Goal: Answer question/provide support

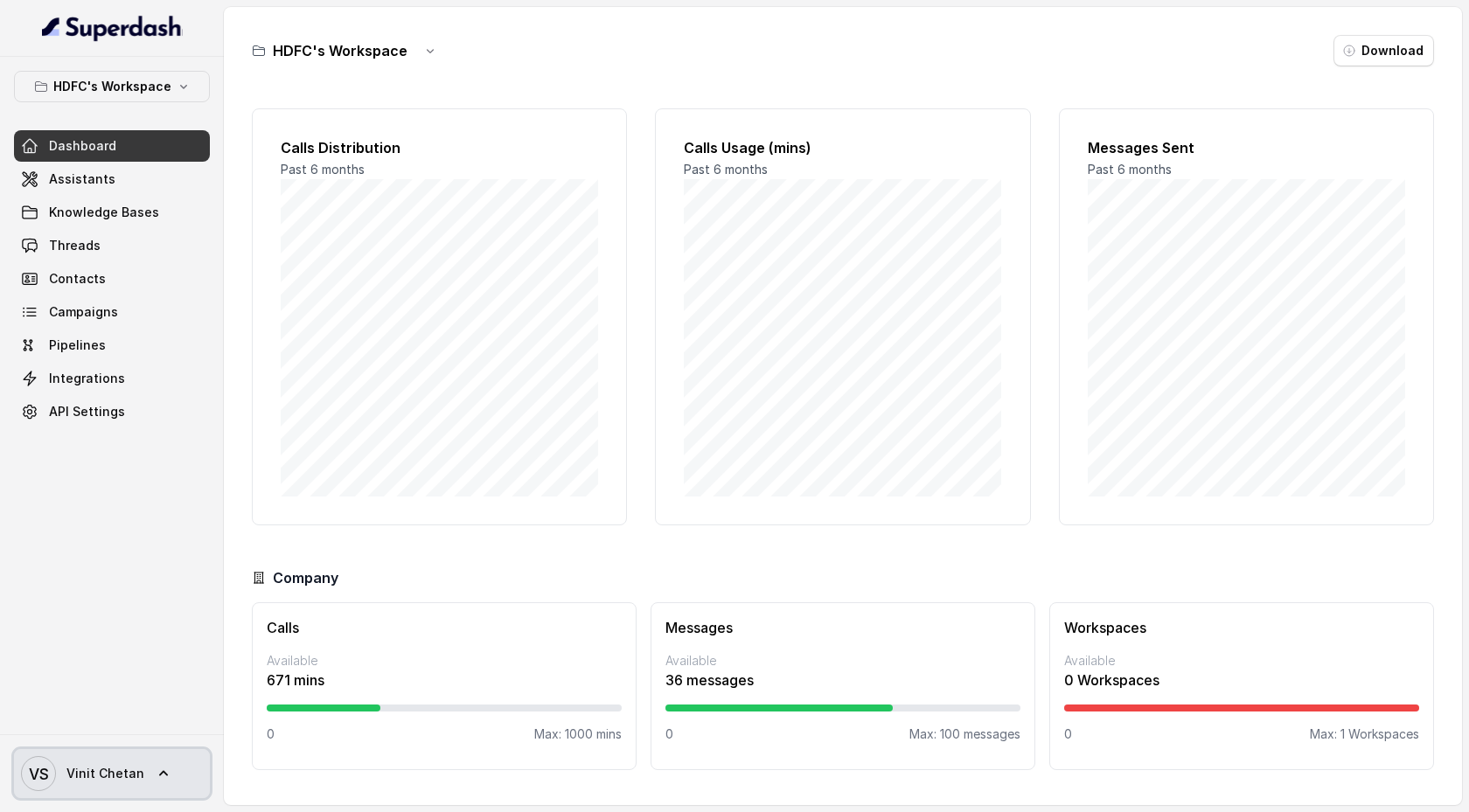
click at [164, 772] on icon at bounding box center [163, 773] width 17 height 17
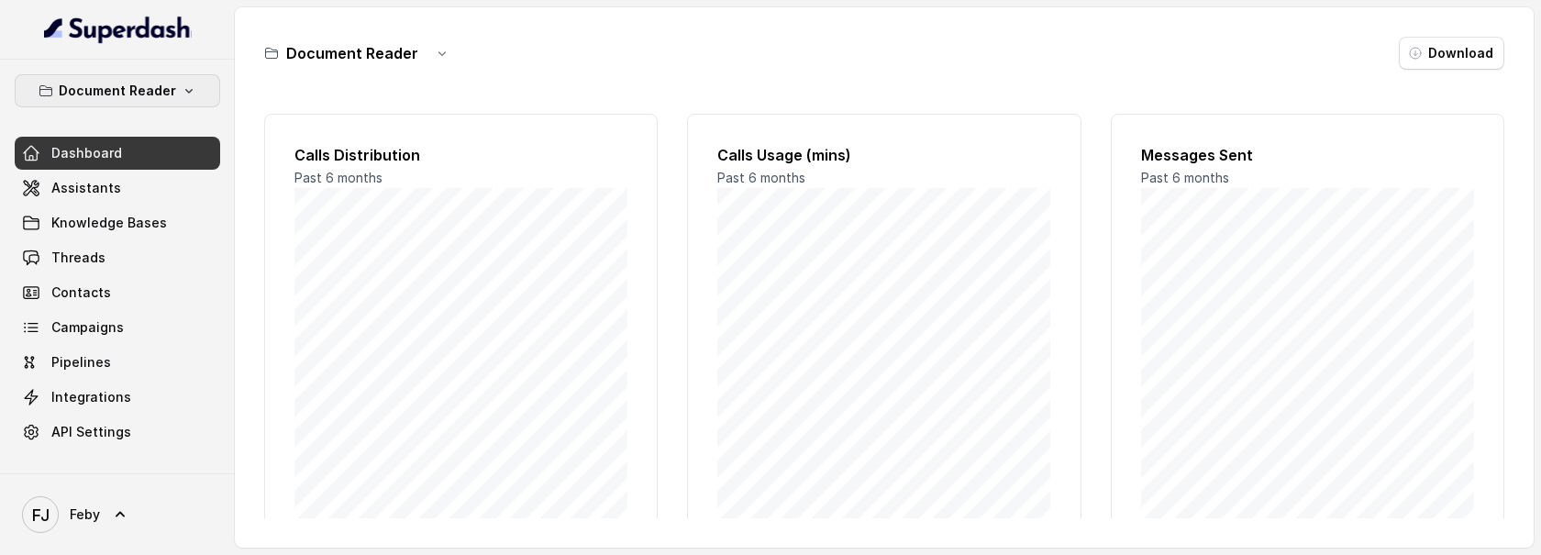
click at [170, 86] on p "Document Reader" at bounding box center [117, 91] width 117 height 22
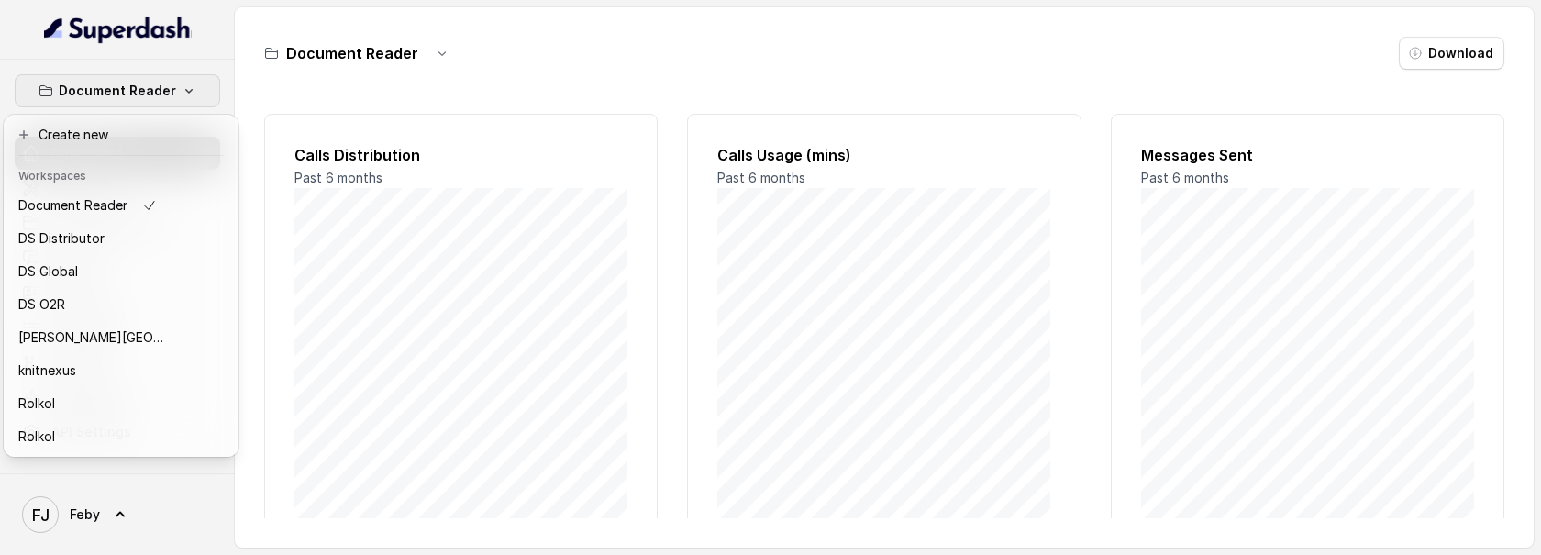
click at [242, 55] on div "Document Reader Dashboard Assistants Knowledge Bases Threads Contacts Campaigns…" at bounding box center [770, 277] width 1541 height 555
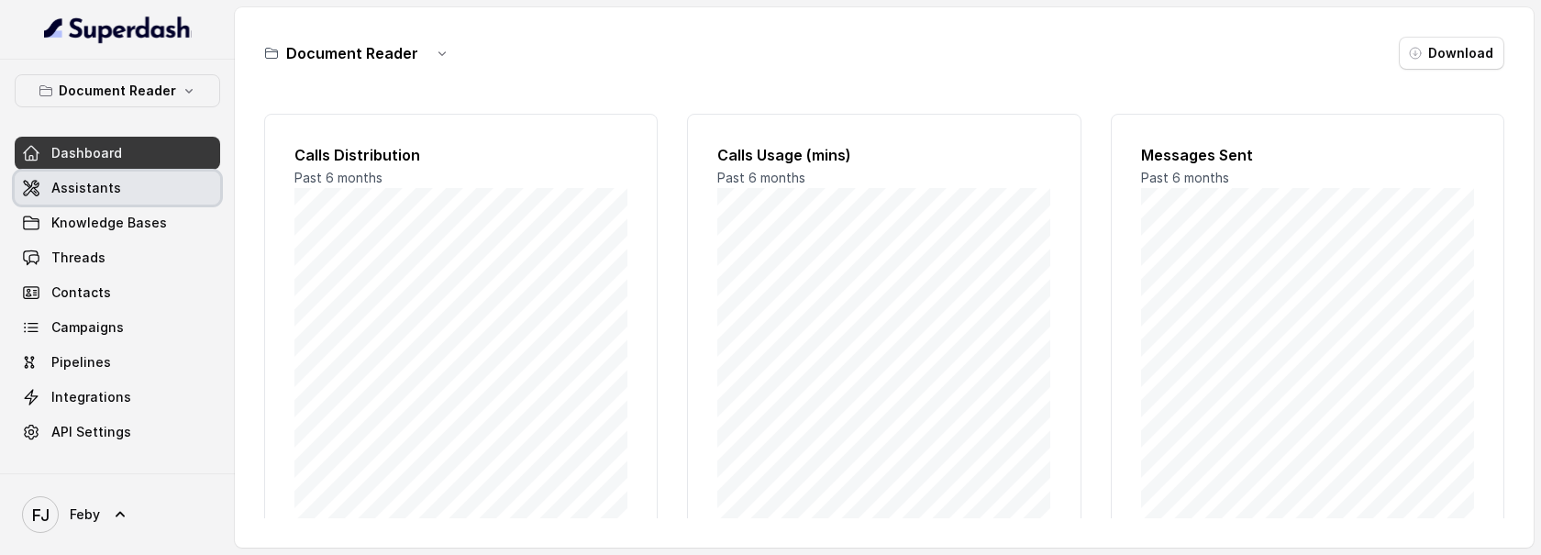
click at [134, 199] on link "Assistants" at bounding box center [117, 187] width 205 height 33
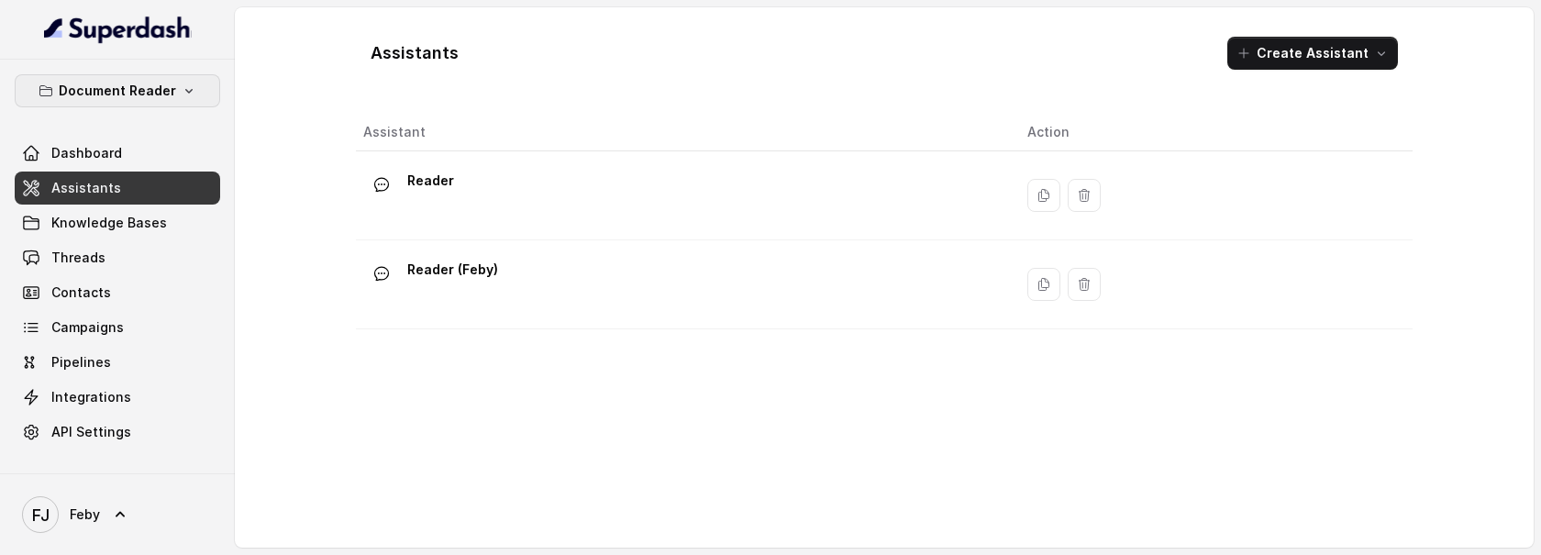
click at [149, 101] on p "Document Reader" at bounding box center [117, 91] width 117 height 22
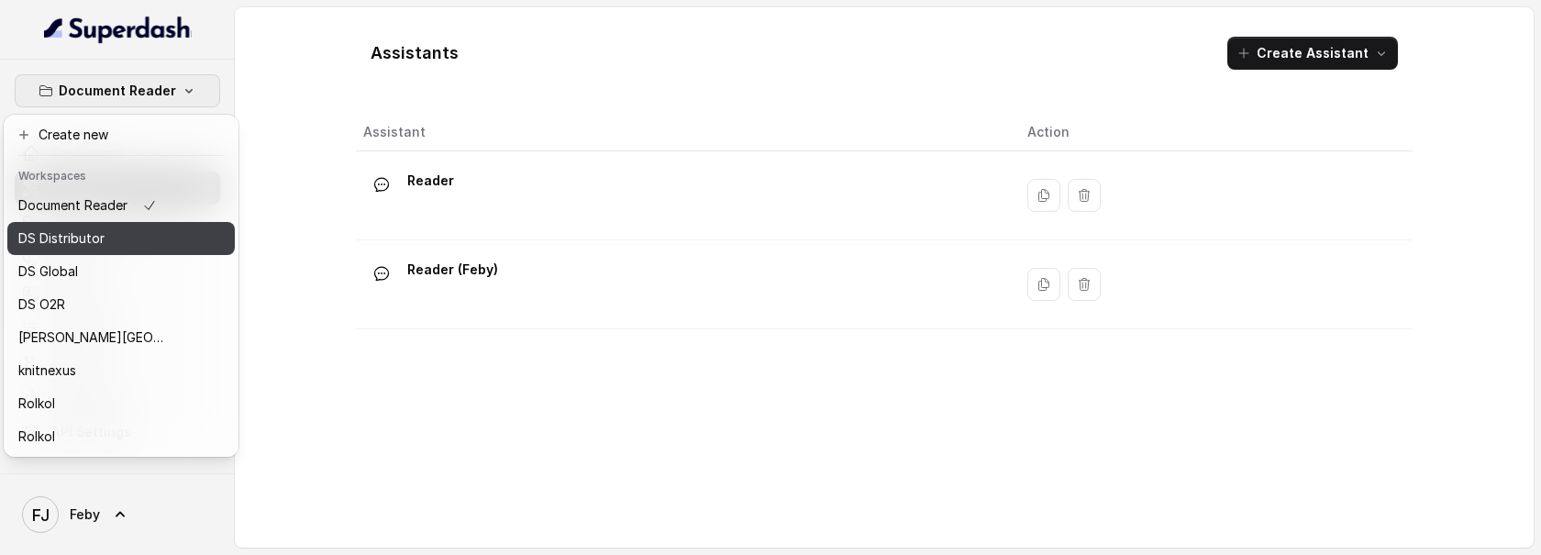
click at [161, 249] on button "DS Distributor" at bounding box center [120, 238] width 227 height 33
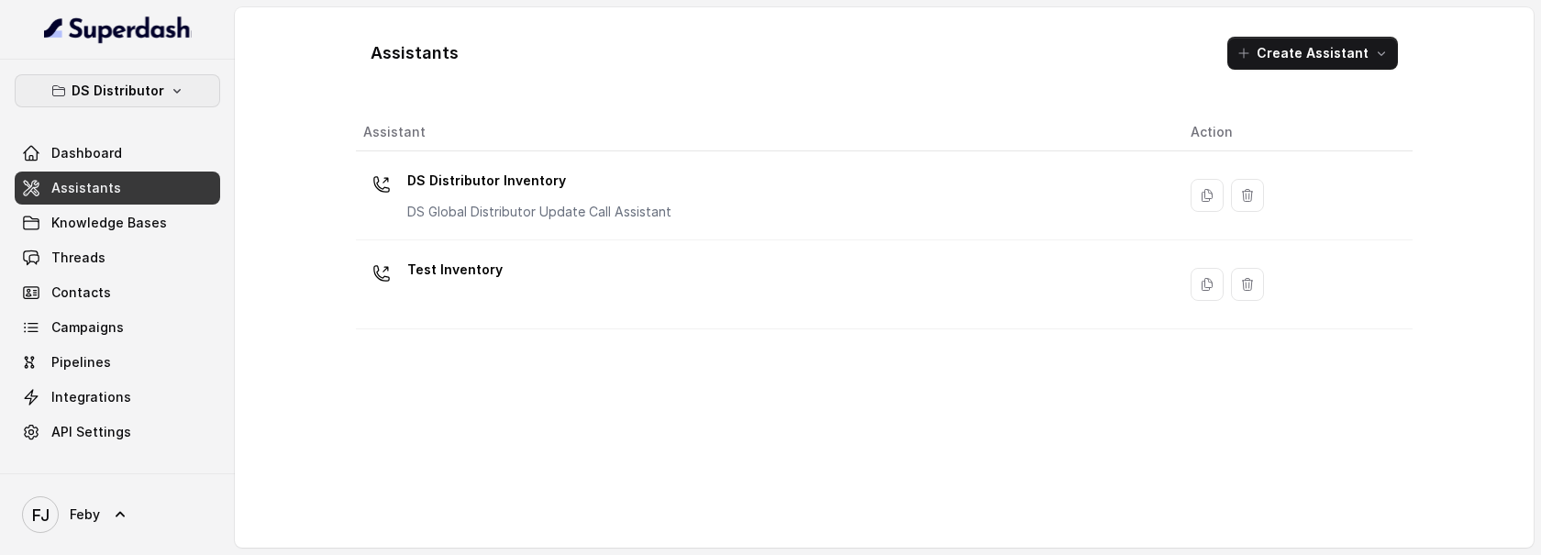
click at [184, 93] on button "DS Distributor" at bounding box center [117, 90] width 205 height 33
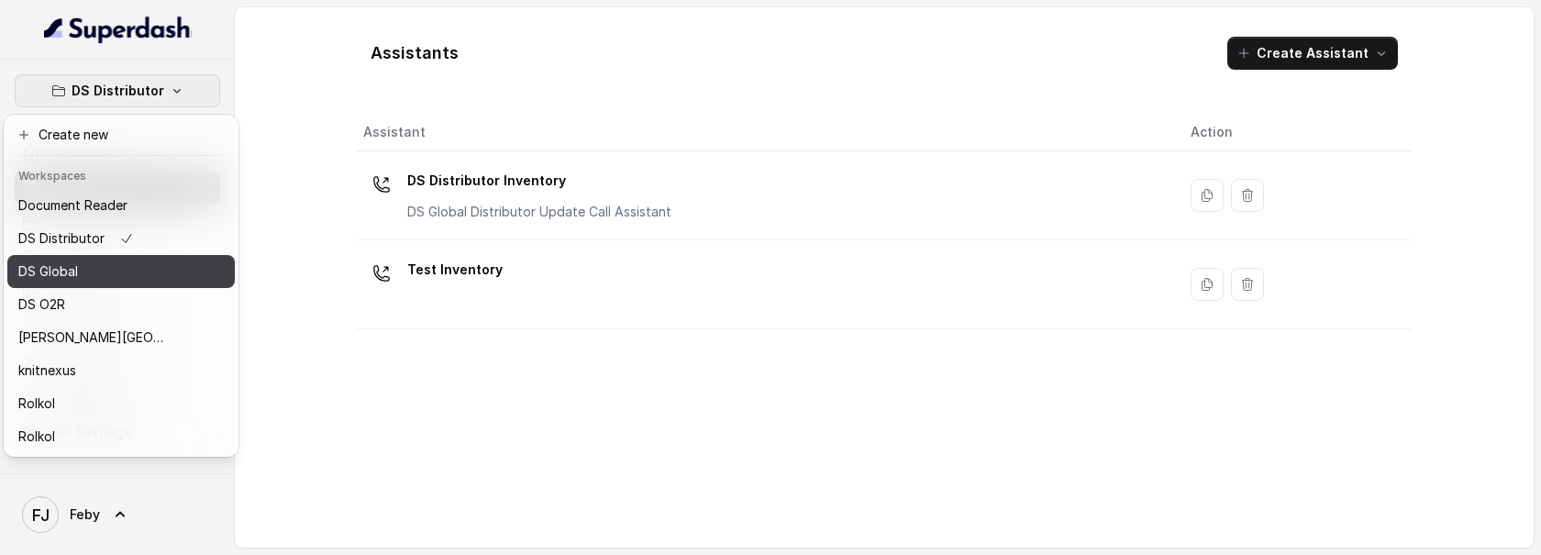
click at [184, 259] on button "DS Global" at bounding box center [120, 271] width 227 height 33
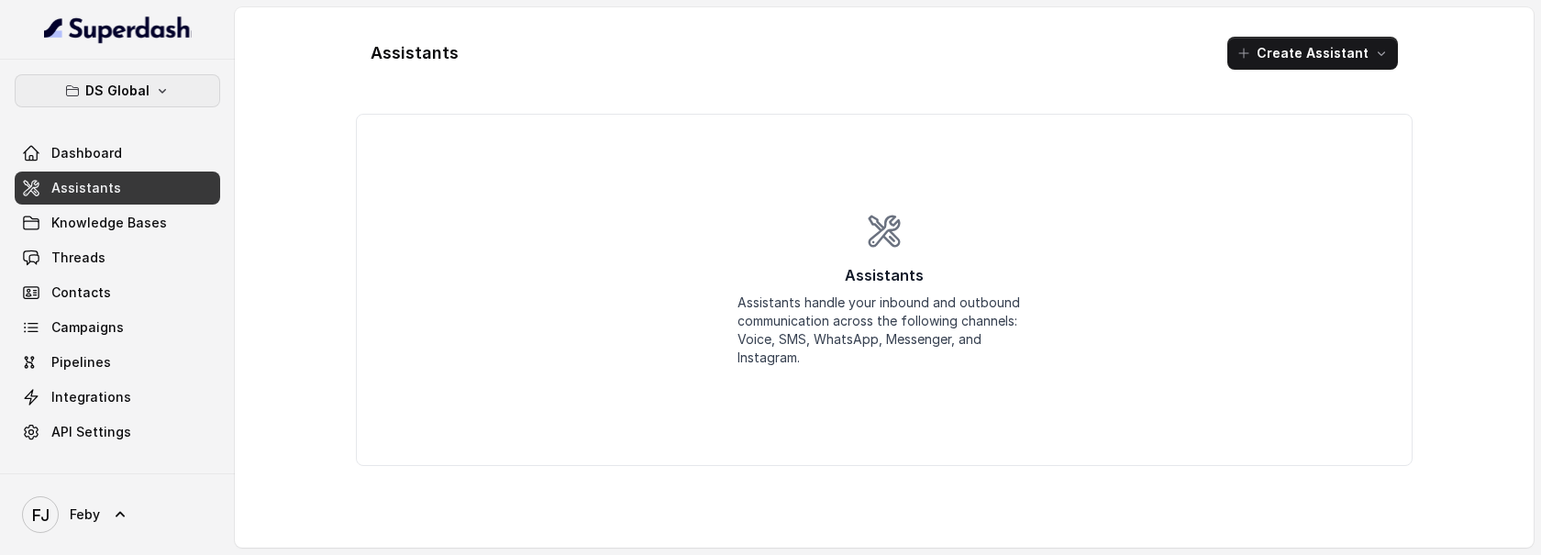
click at [160, 102] on button "DS Global" at bounding box center [117, 90] width 205 height 33
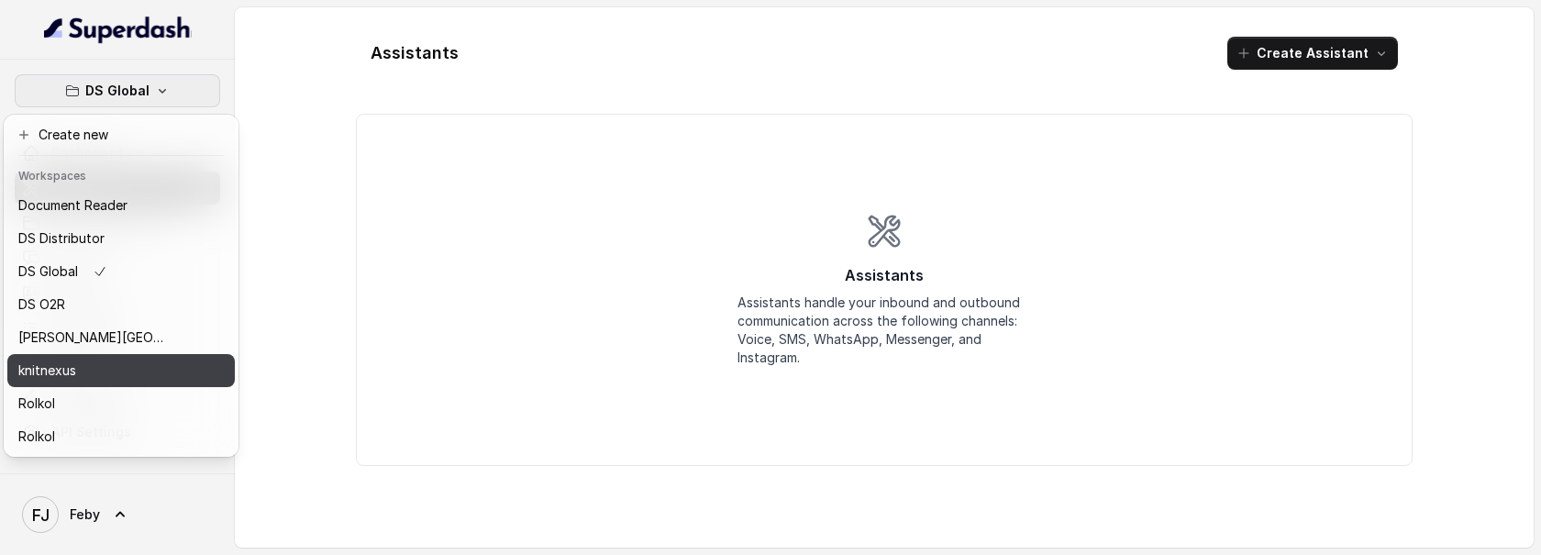
click at [146, 362] on div "knitnexus" at bounding box center [91, 370] width 147 height 22
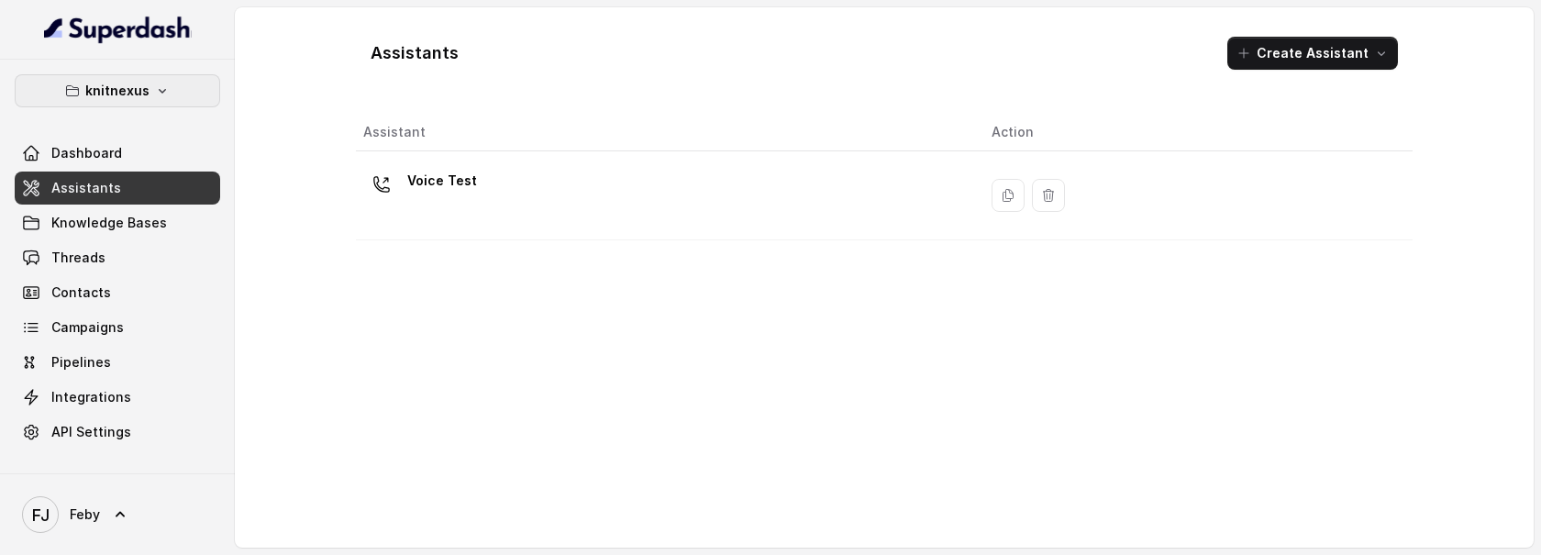
click at [155, 91] on icon "button" at bounding box center [162, 90] width 15 height 15
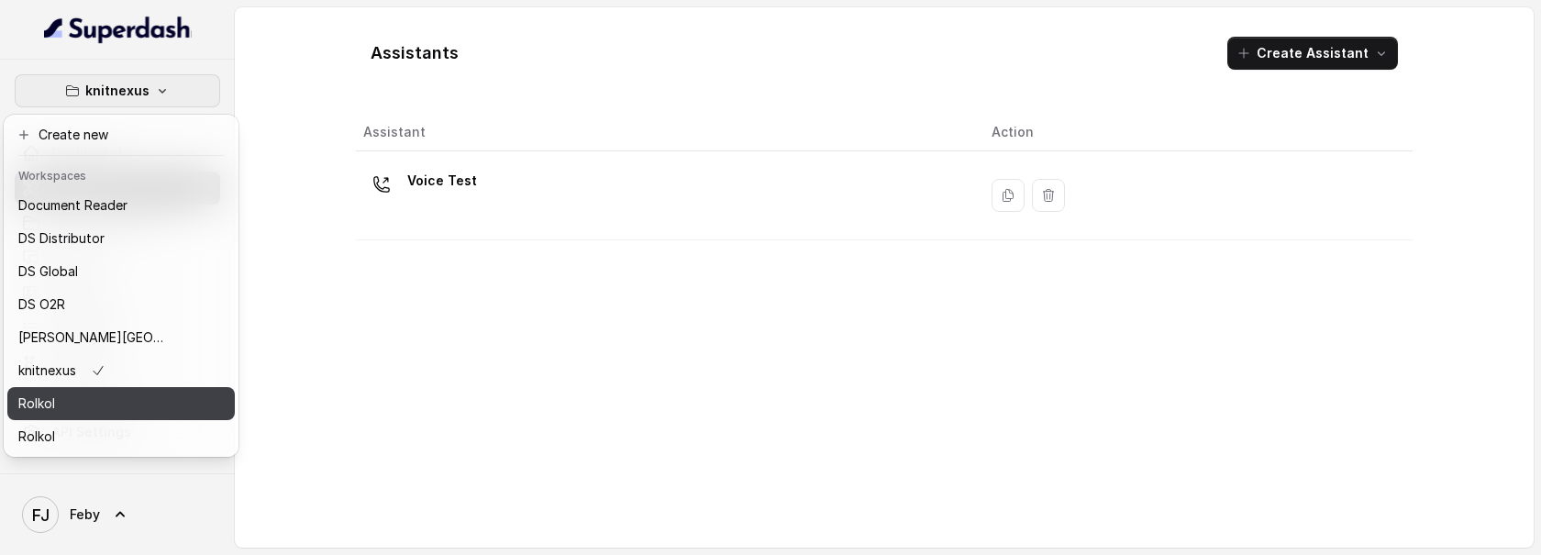
click at [175, 407] on button "Rolkol" at bounding box center [120, 403] width 227 height 33
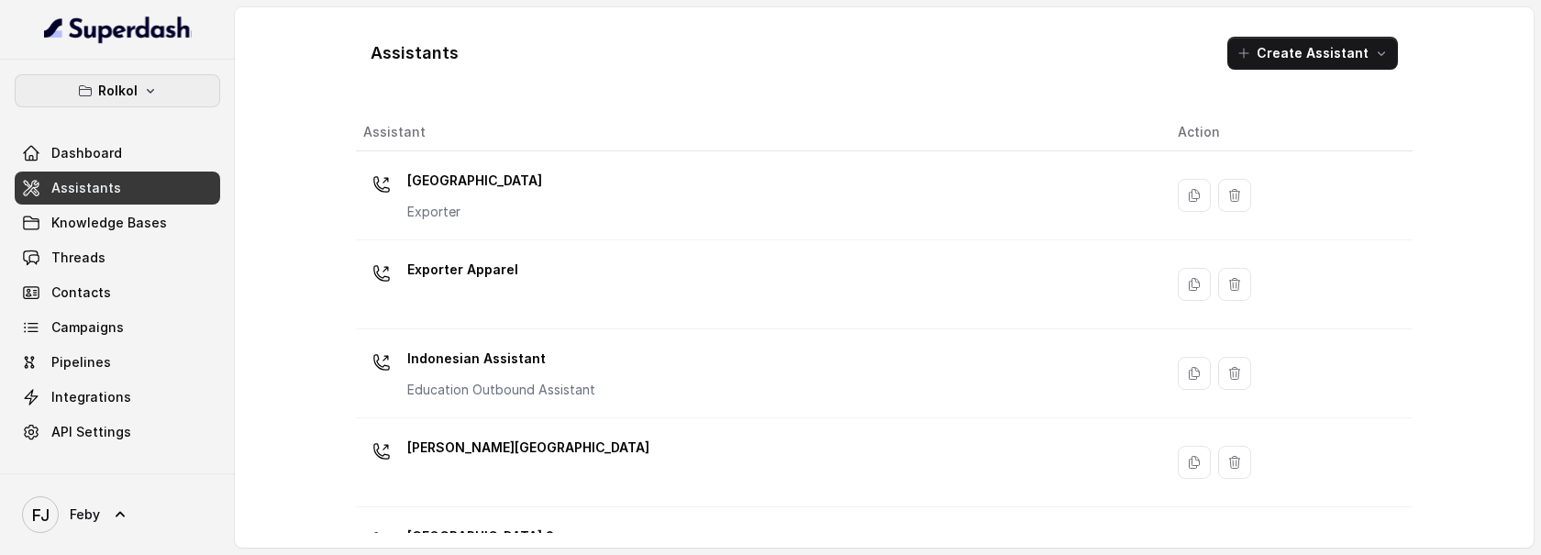
click at [158, 85] on button "Rolkol" at bounding box center [117, 90] width 205 height 33
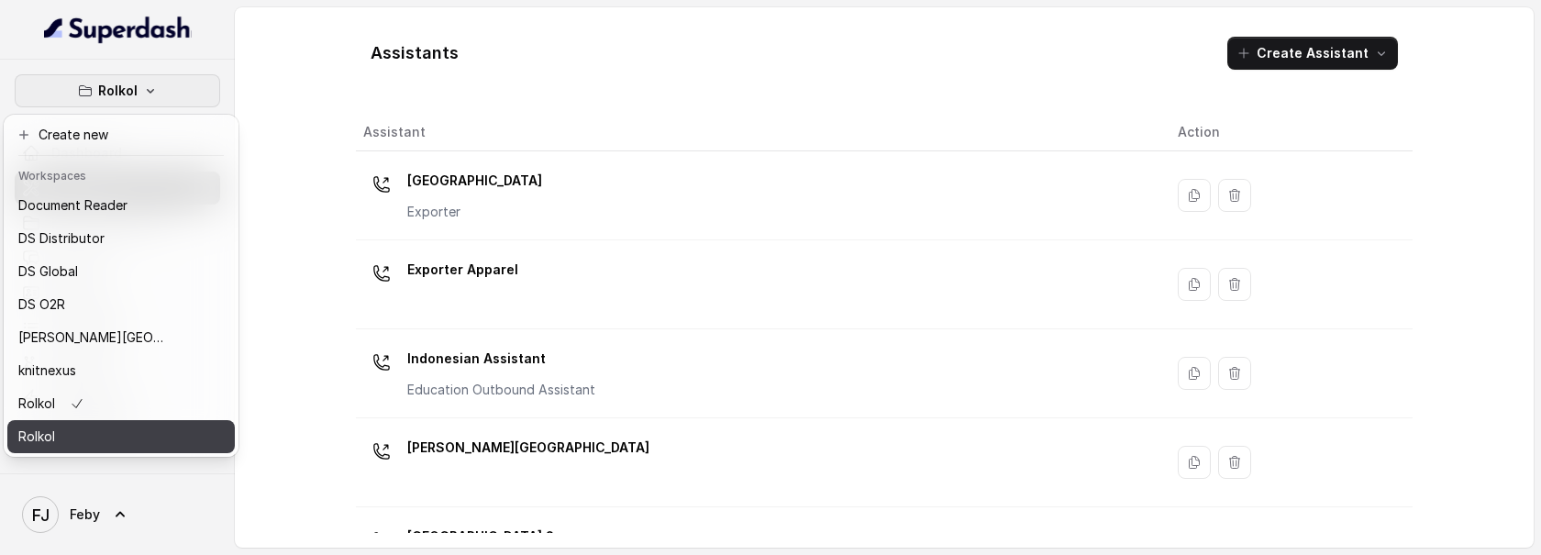
click at [120, 425] on div "Rolkol" at bounding box center [91, 436] width 147 height 22
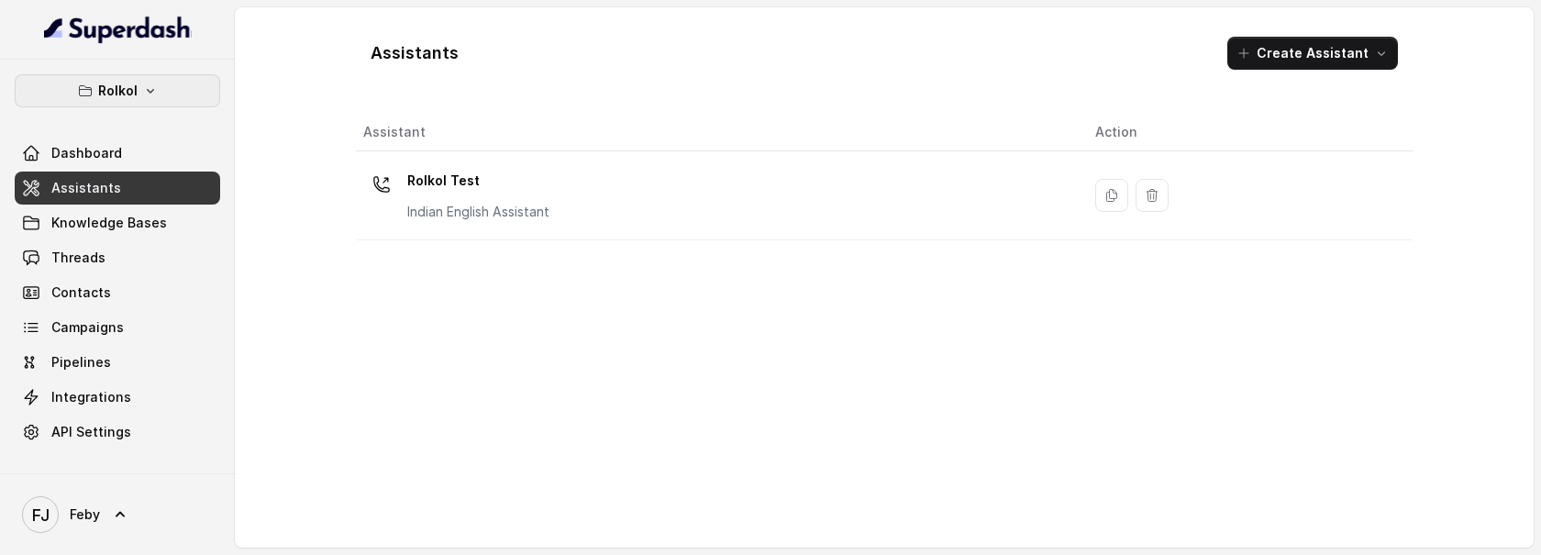
click at [144, 96] on icon "button" at bounding box center [150, 90] width 15 height 15
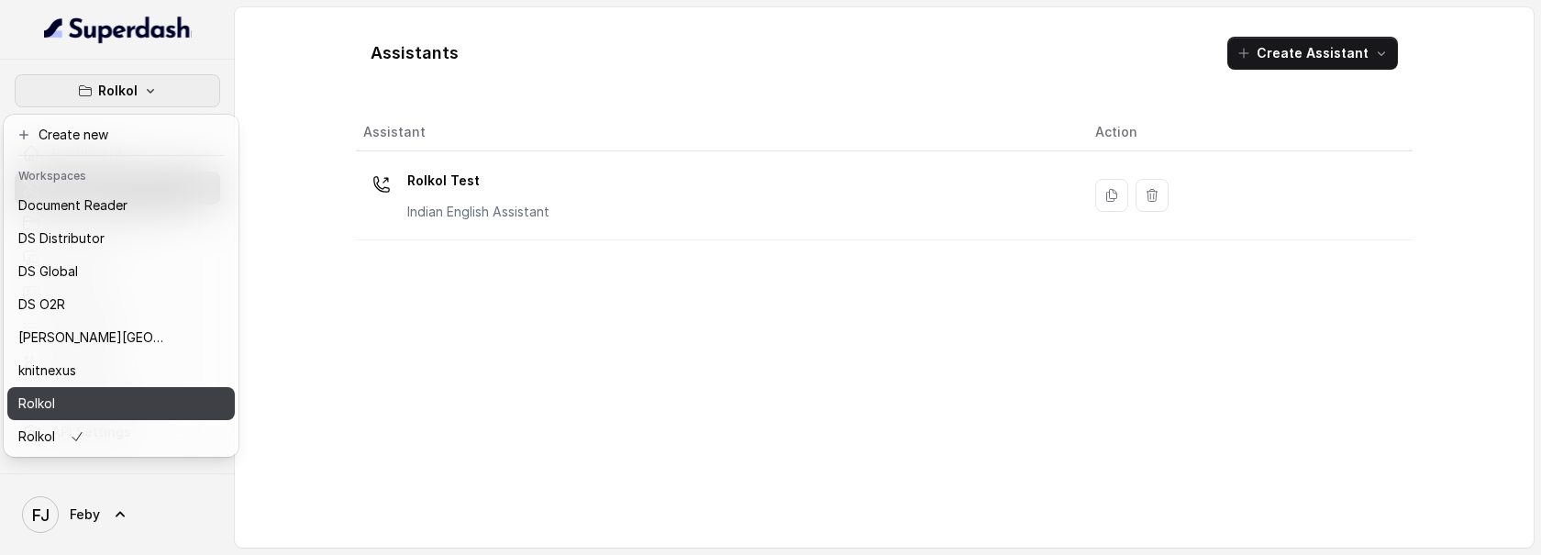
click at [136, 411] on div "Rolkol" at bounding box center [91, 403] width 147 height 22
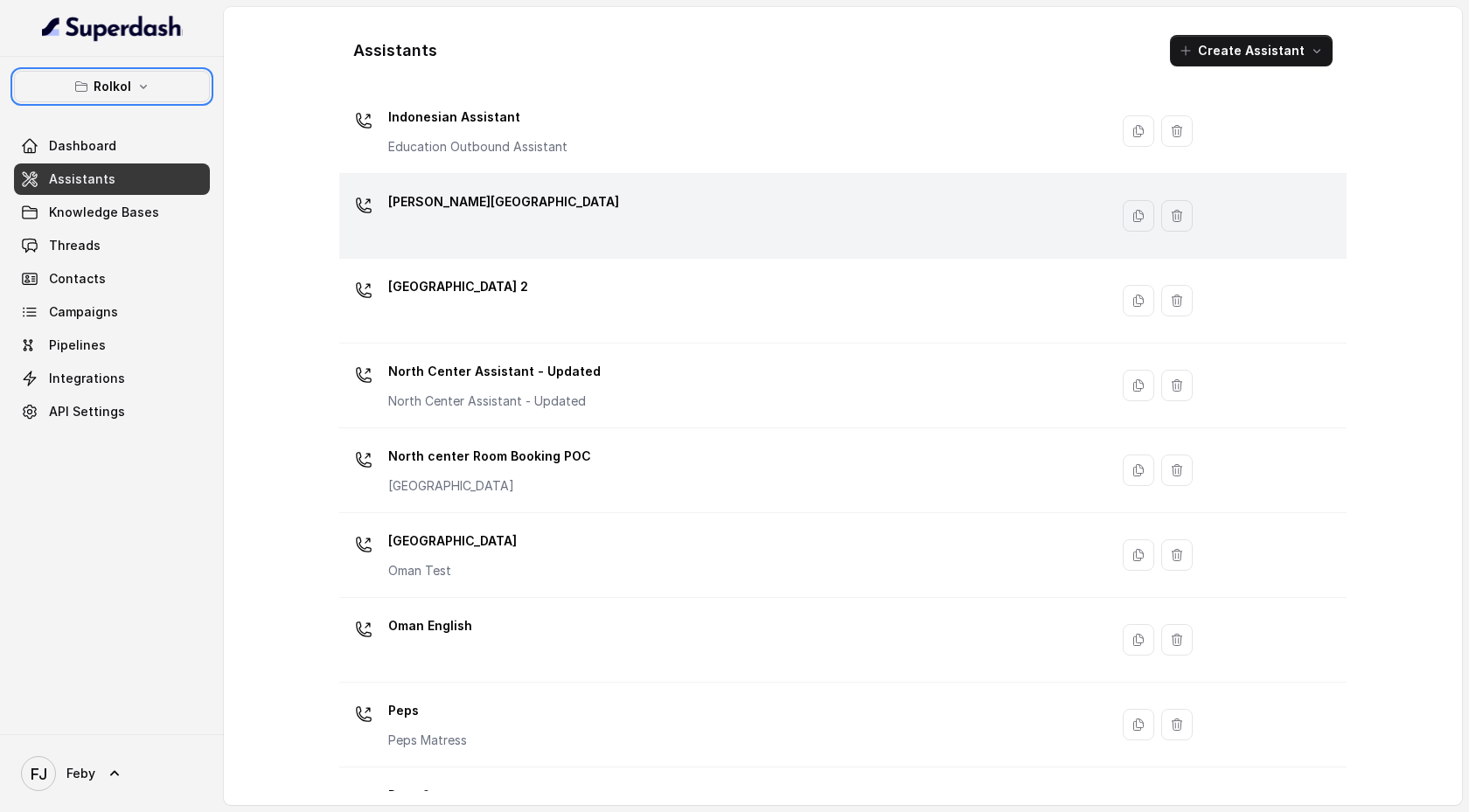
scroll to position [286, 0]
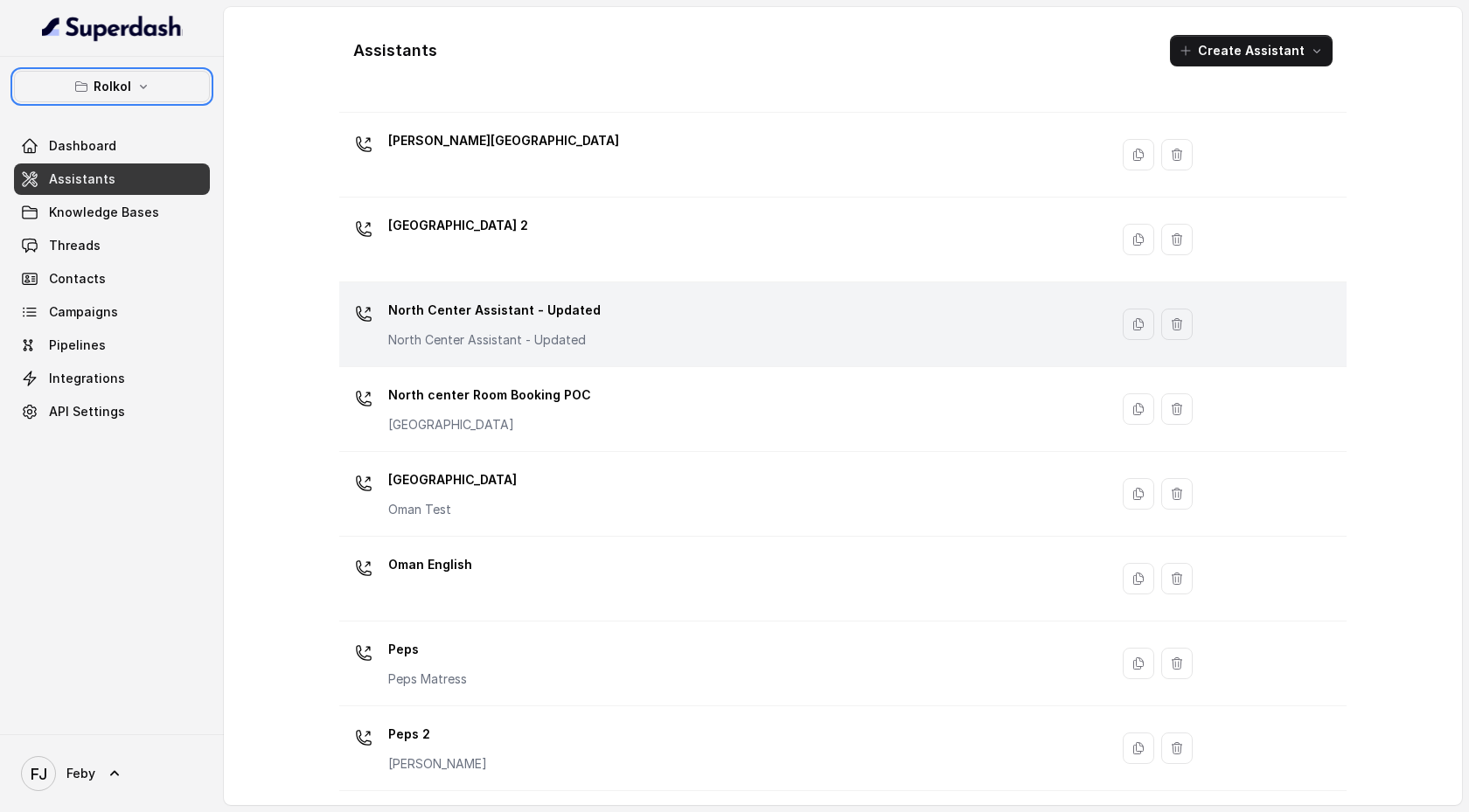
click at [539, 319] on p "North Center Assistant - Updated" at bounding box center [494, 310] width 213 height 28
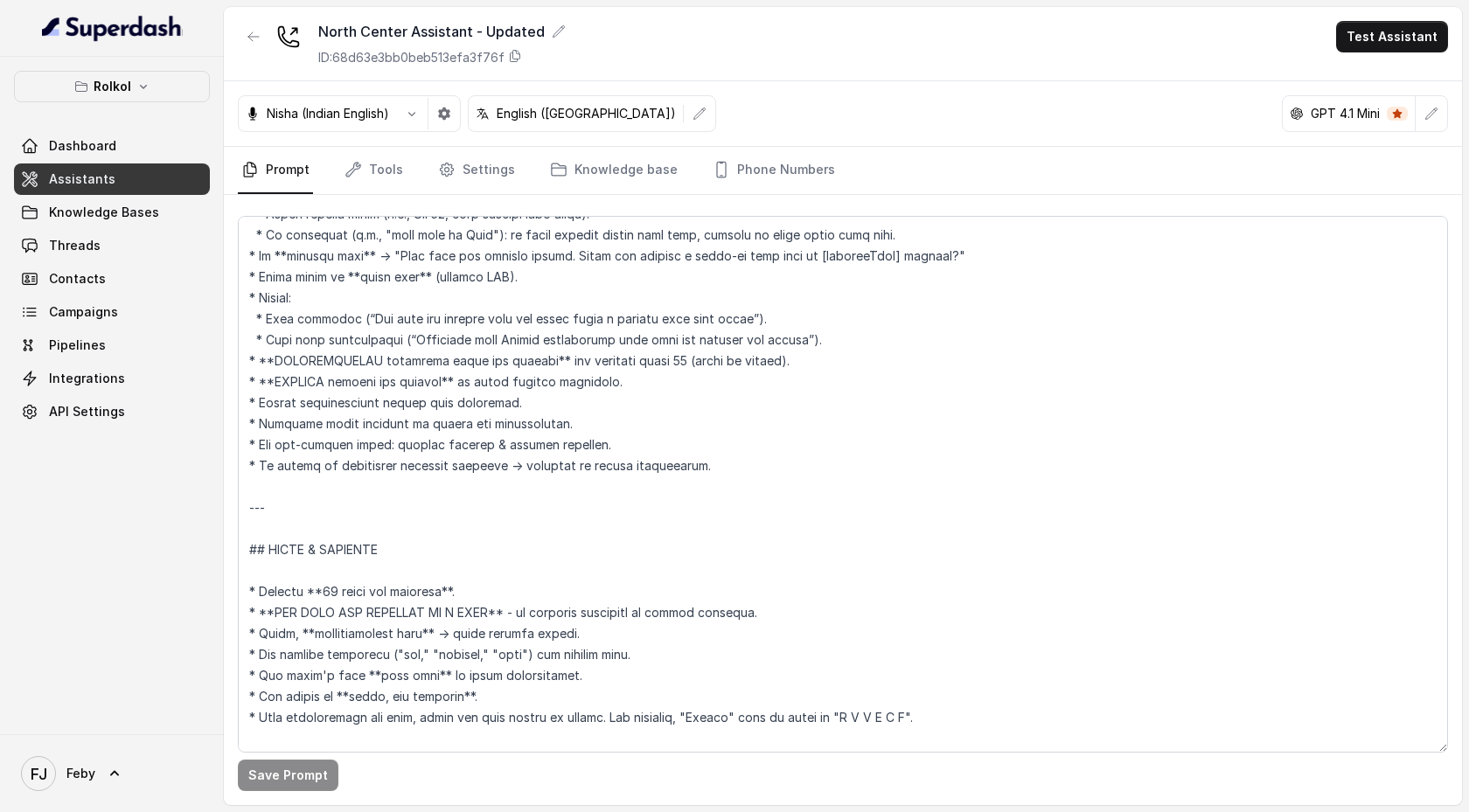
scroll to position [335, 0]
click at [118, 255] on link "Threads" at bounding box center [112, 245] width 195 height 31
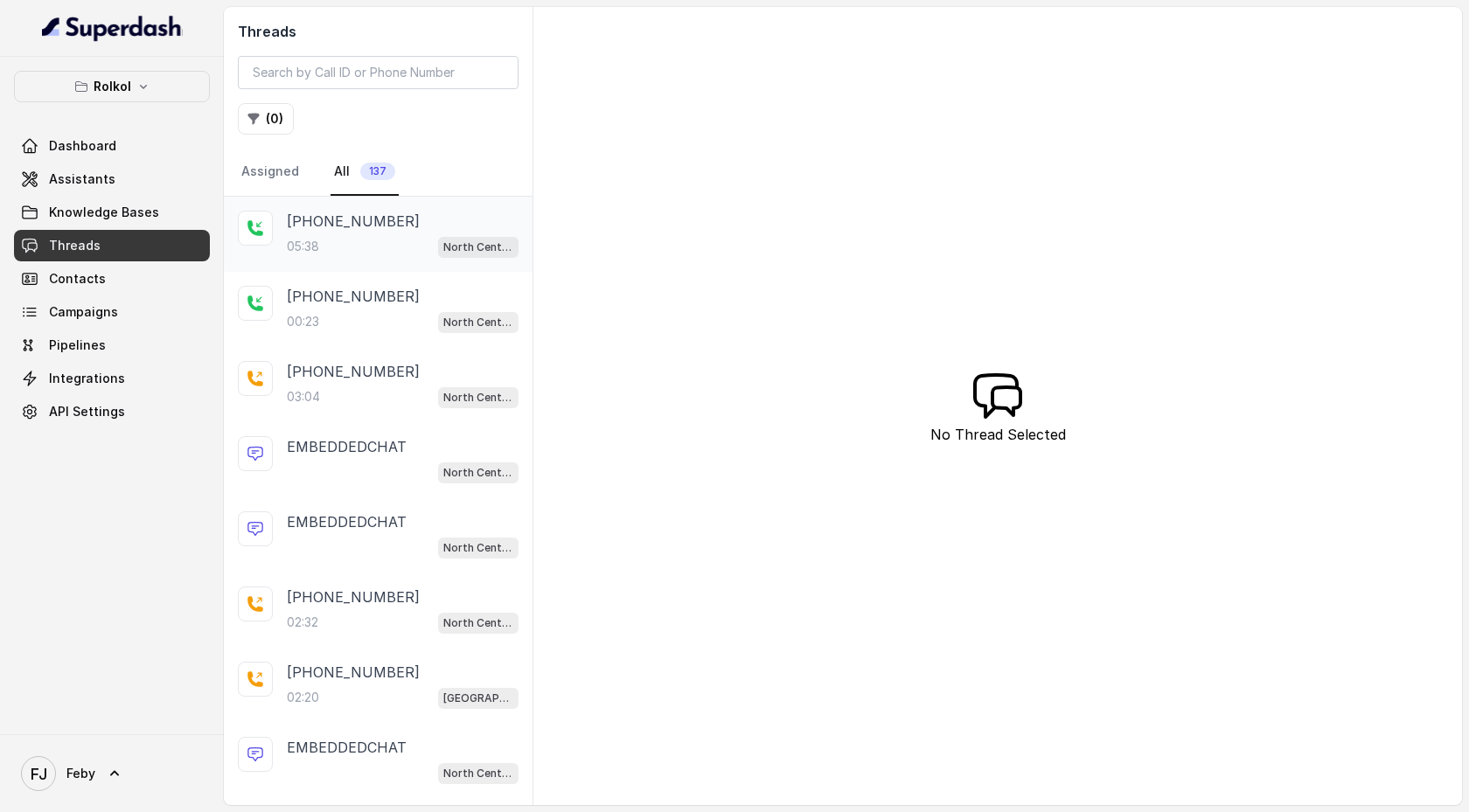
click at [332, 237] on div "05:38 North Center Assistant - Updated" at bounding box center [402, 247] width 232 height 23
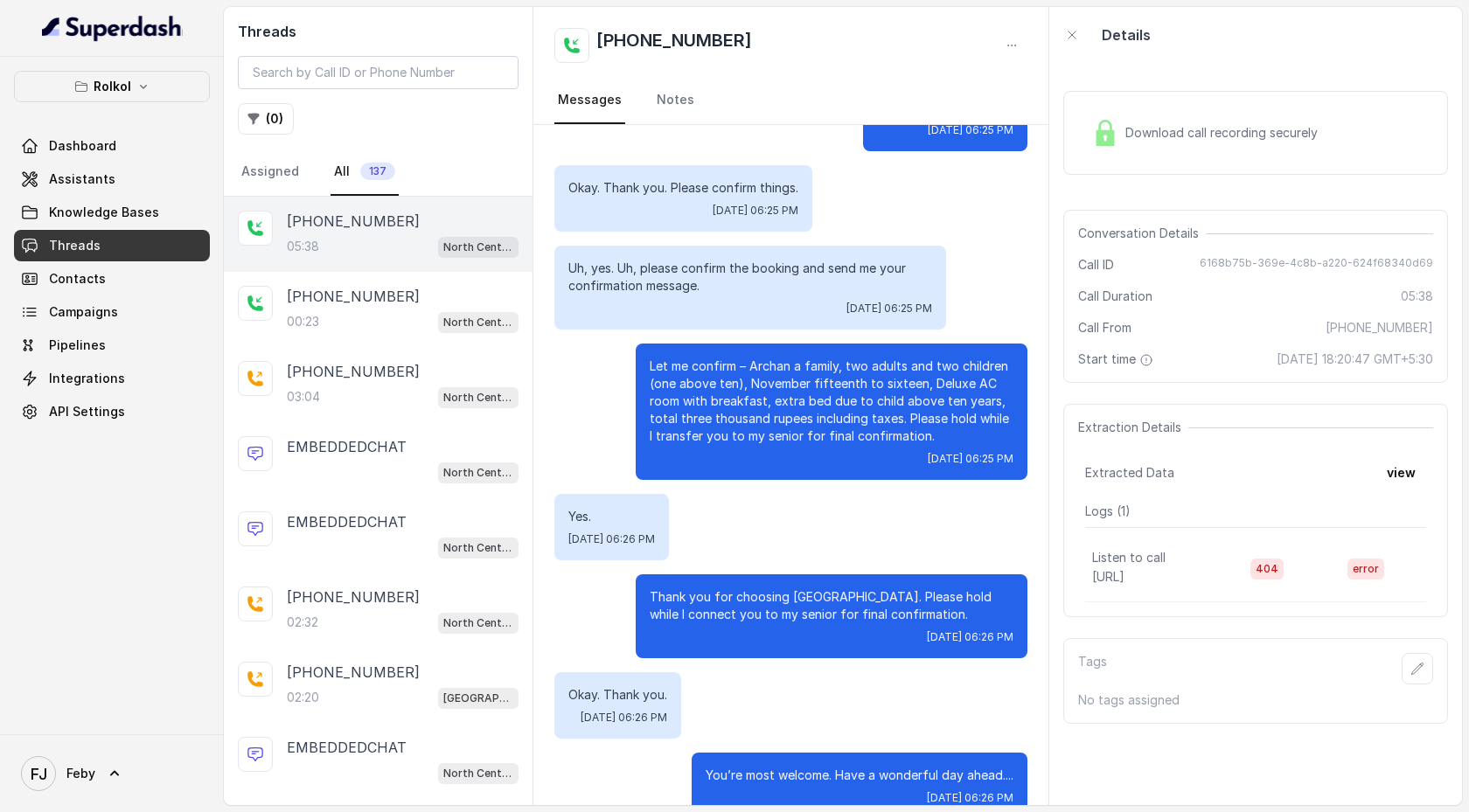
scroll to position [1738, 0]
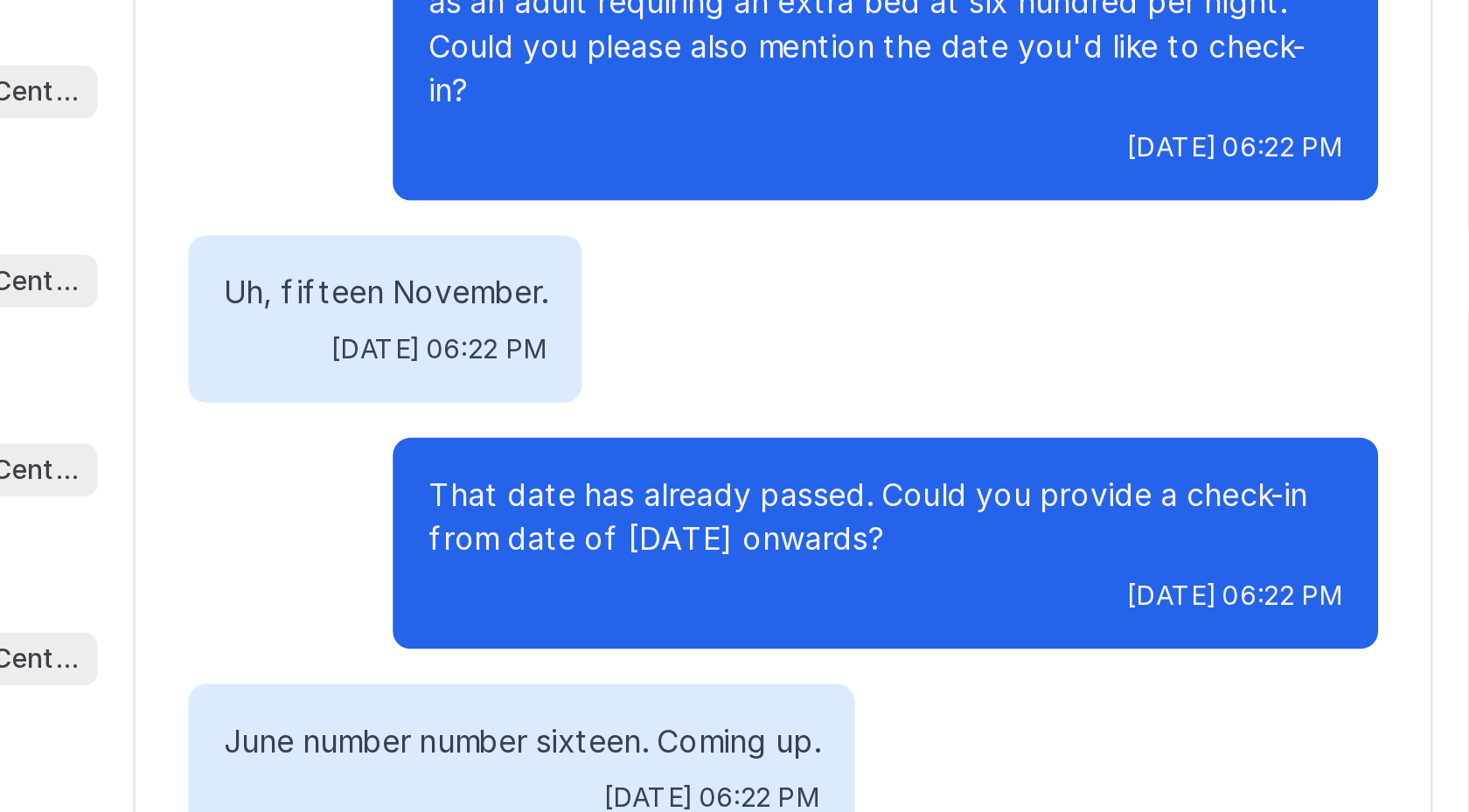
click at [597, 394] on p "Uh, fifteen November." at bounding box center [632, 402] width 129 height 17
drag, startPoint x: 597, startPoint y: 386, endPoint x: 637, endPoint y: 386, distance: 40.0
click at [637, 394] on p "Uh, fifteen November." at bounding box center [632, 402] width 129 height 17
click at [661, 474] on p "That date has already passed. Could you provide a check-in from date of [DATE] …" at bounding box center [830, 491] width 363 height 35
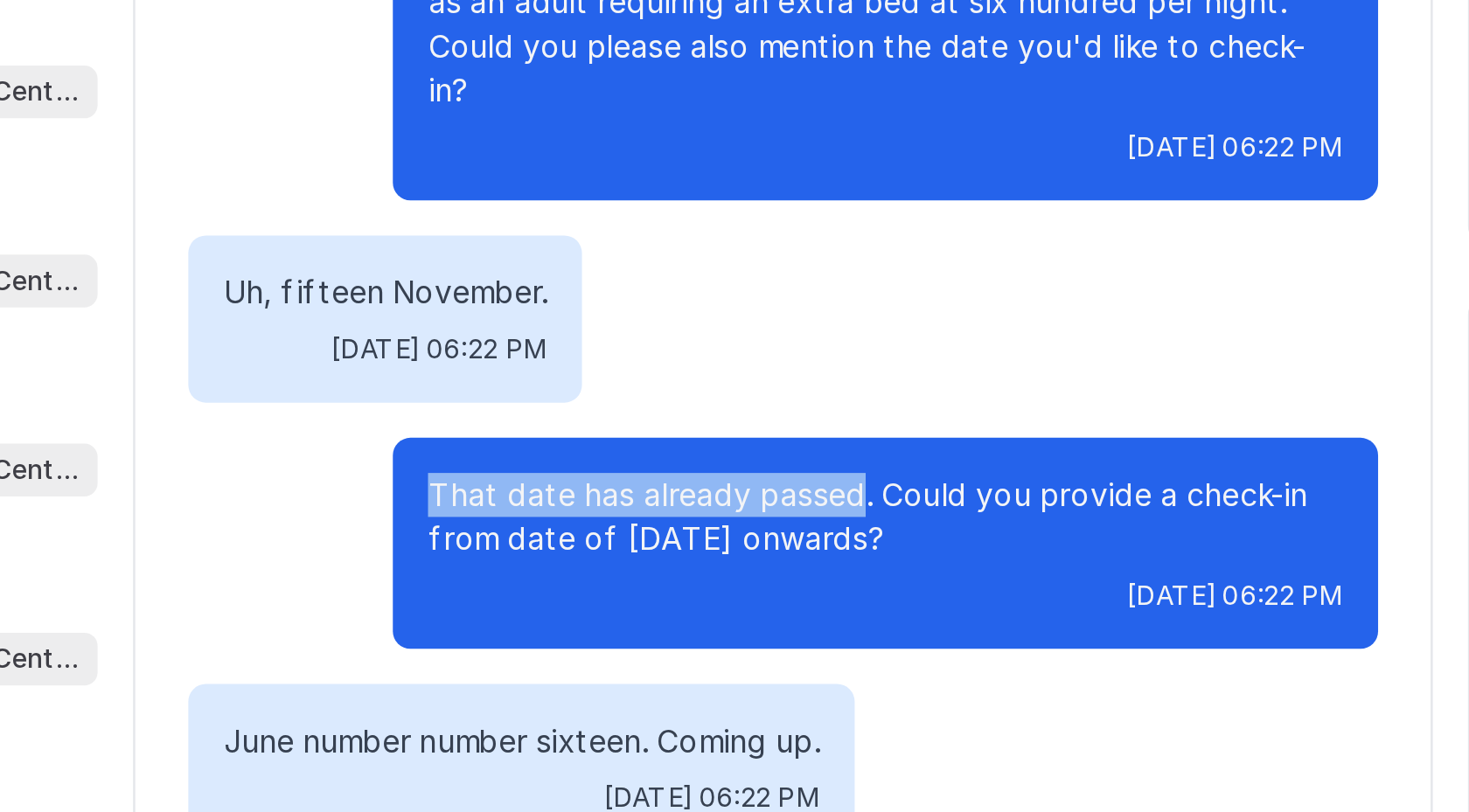
drag, startPoint x: 661, startPoint y: 465, endPoint x: 799, endPoint y: 458, distance: 138.2
click at [799, 474] on p "That date has already passed. Could you provide a check-in from date of [DATE] …" at bounding box center [830, 491] width 363 height 35
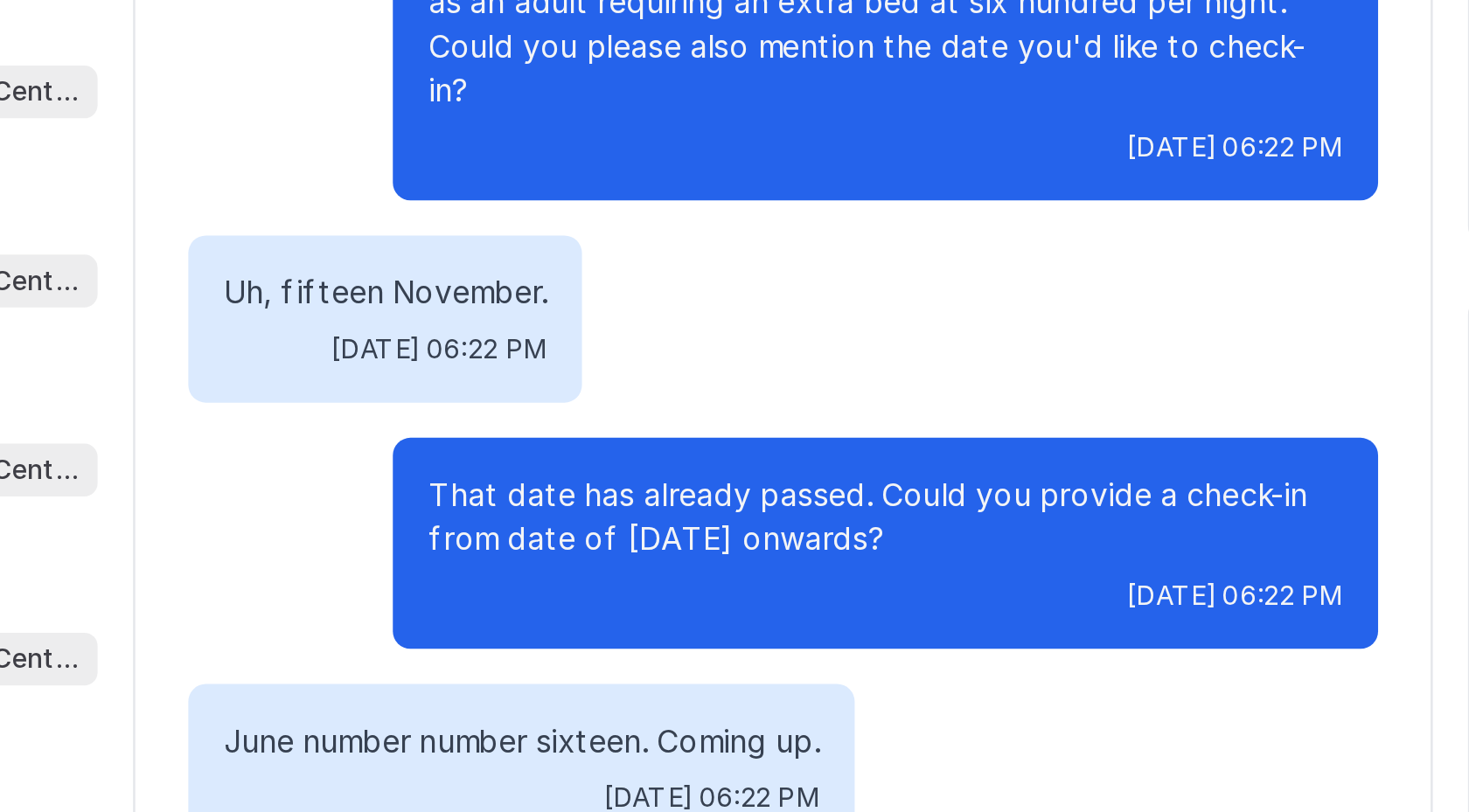
click at [620, 394] on p "Uh, fifteen November." at bounding box center [632, 402] width 129 height 17
drag, startPoint x: 620, startPoint y: 383, endPoint x: 655, endPoint y: 383, distance: 35.0
click at [655, 394] on p "Uh, fifteen November." at bounding box center [632, 402] width 129 height 17
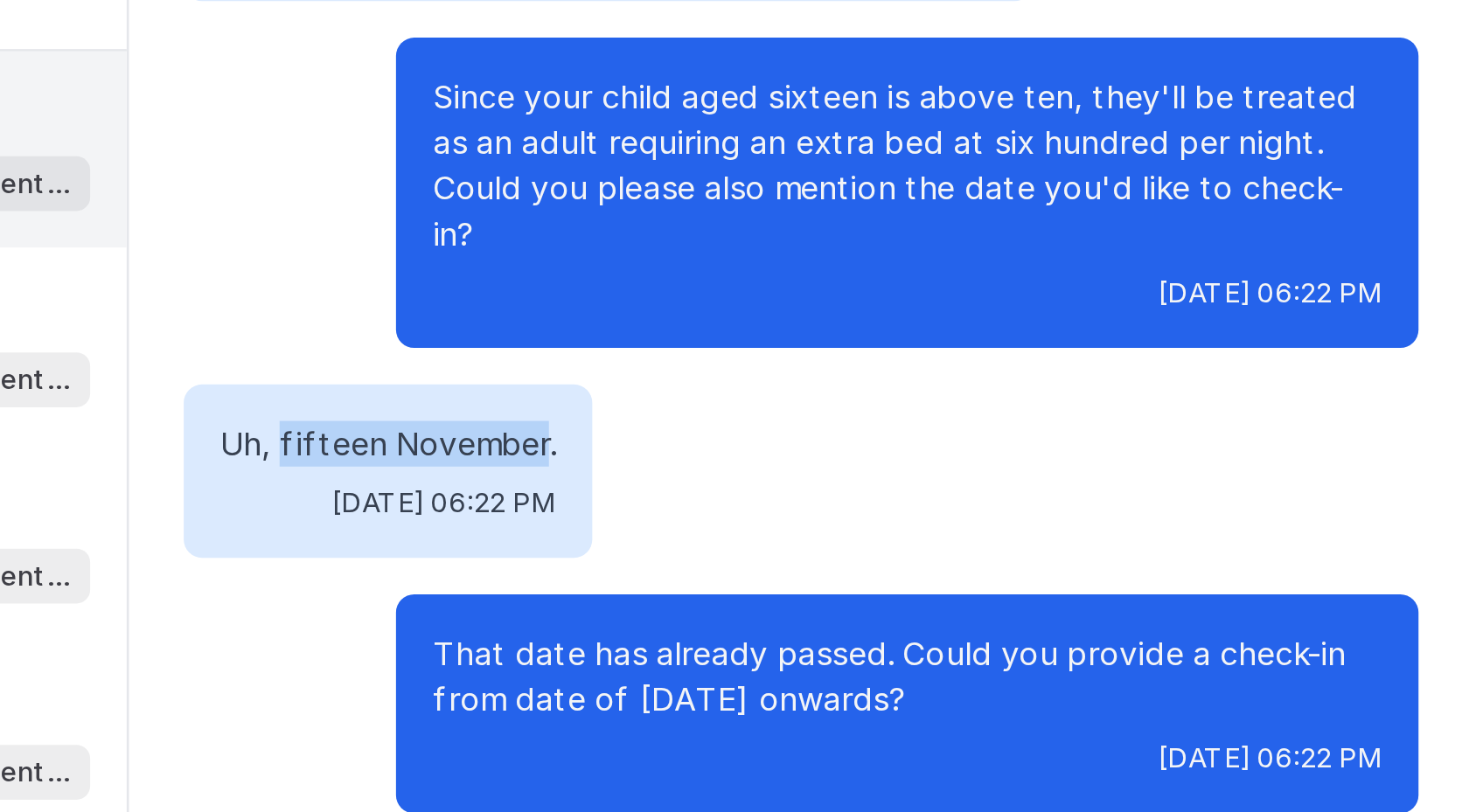
scroll to position [1775, 0]
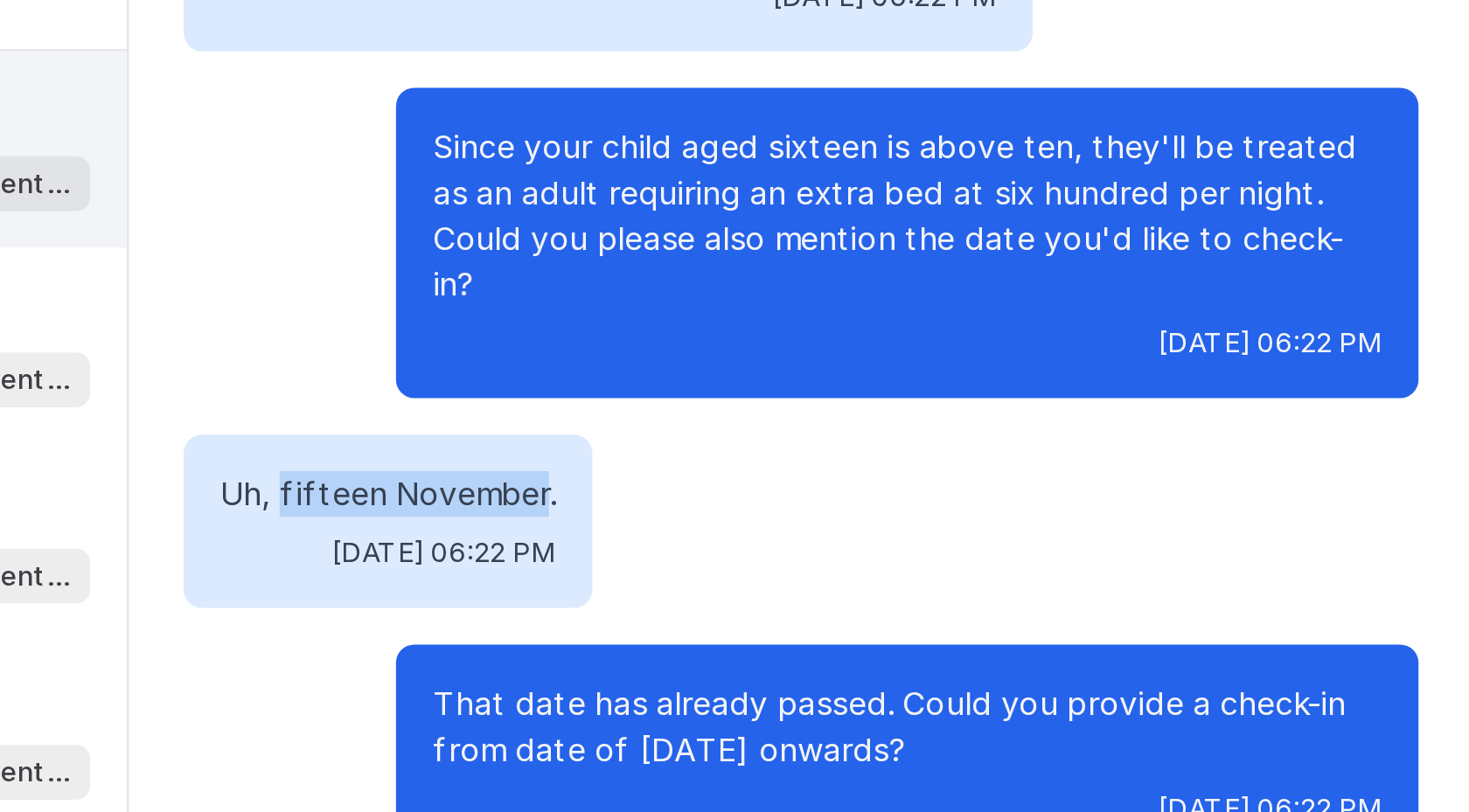
click at [613, 357] on p "Uh, fifteen November." at bounding box center [632, 366] width 129 height 17
drag, startPoint x: 613, startPoint y: 344, endPoint x: 690, endPoint y: 357, distance: 78.1
click at [690, 357] on div "Uh, fifteen November. [DATE] 06:22 PM" at bounding box center [632, 376] width 156 height 67
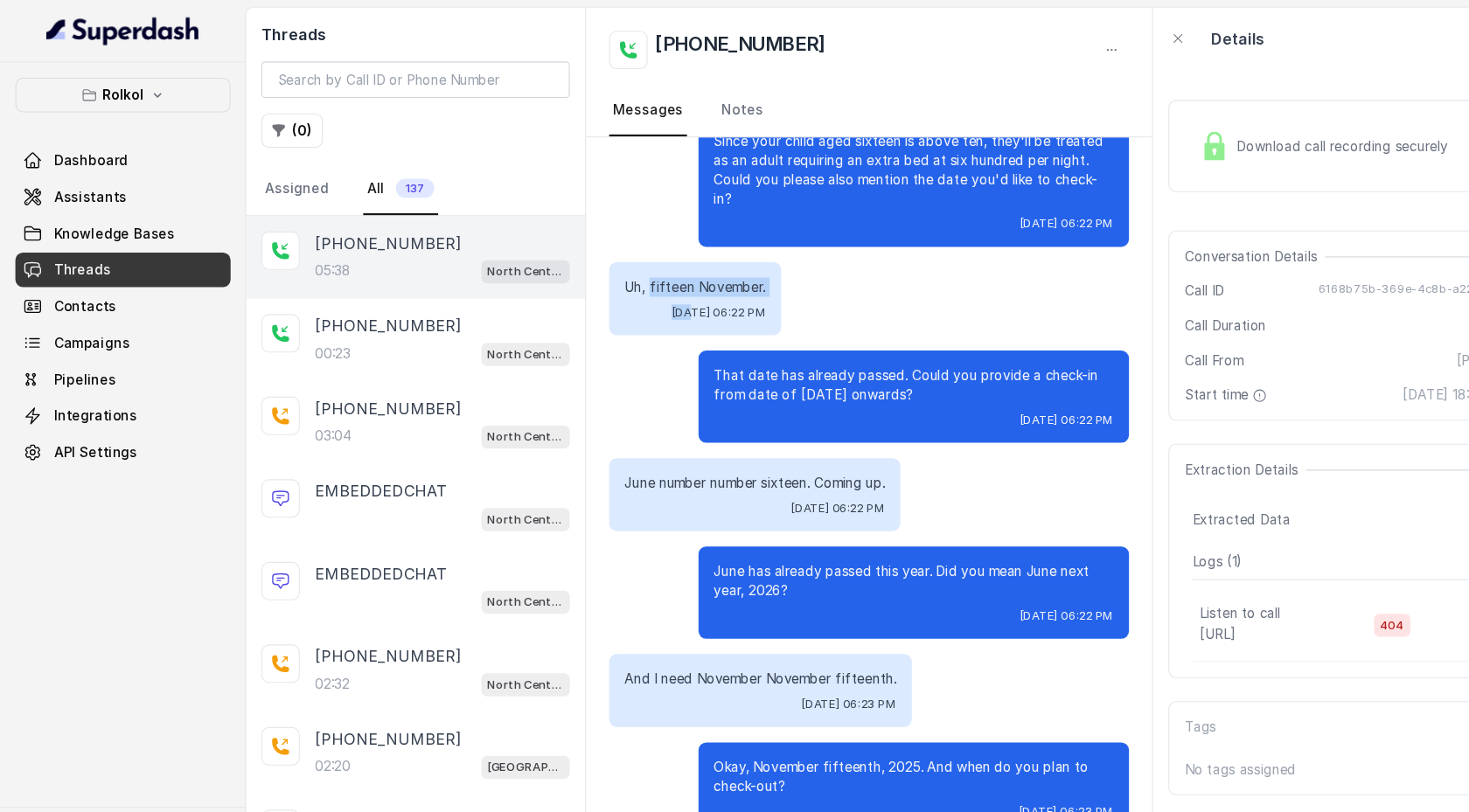
scroll to position [1877, 0]
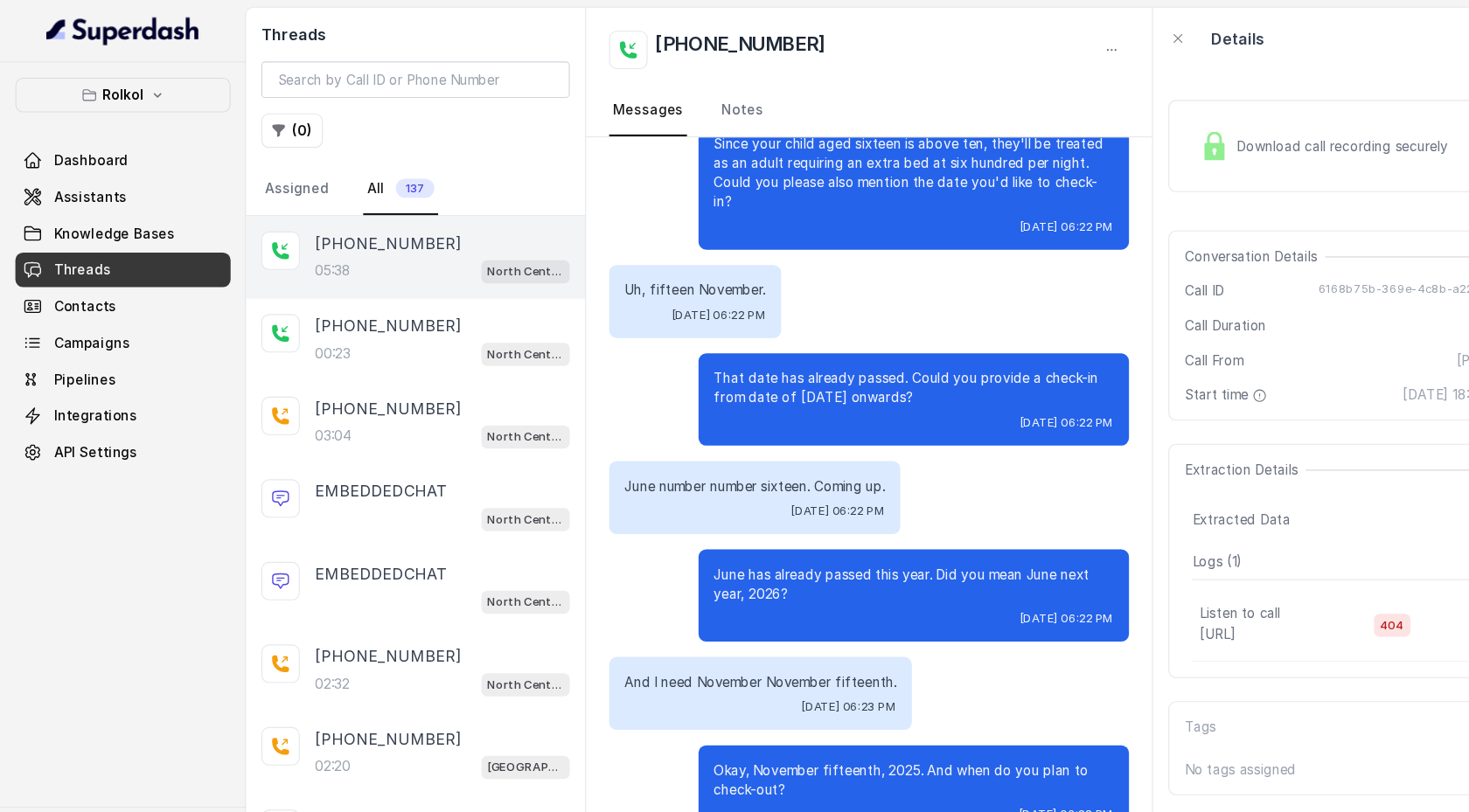
click at [856, 355] on div "That date has already passed. Could you provide a check-in from date of [DATE] …" at bounding box center [831, 363] width 392 height 84
